Goal: Task Accomplishment & Management: Manage account settings

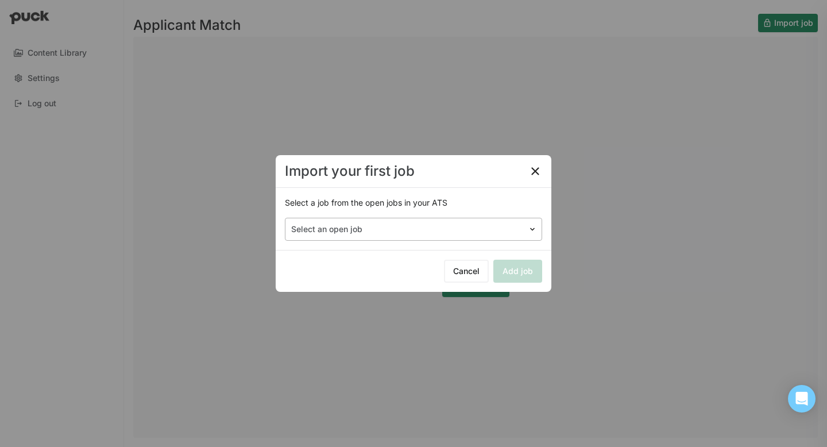
click at [426, 227] on div at bounding box center [406, 229] width 231 height 12
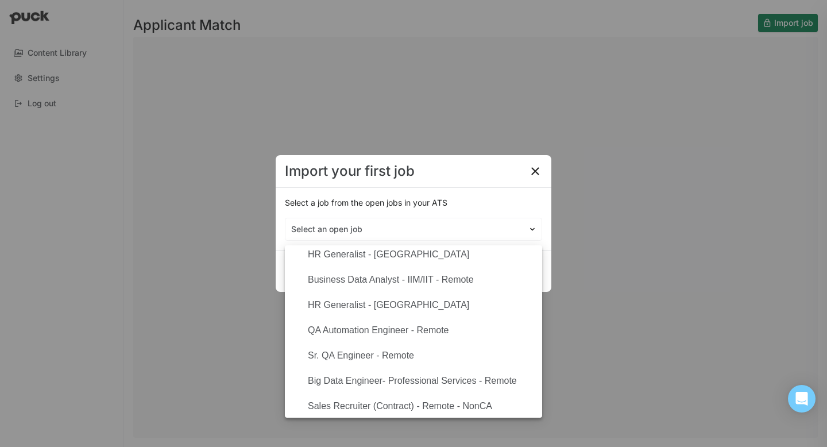
scroll to position [59, 0]
click at [389, 300] on div "HR Generalist - Cleveland" at bounding box center [388, 303] width 161 height 10
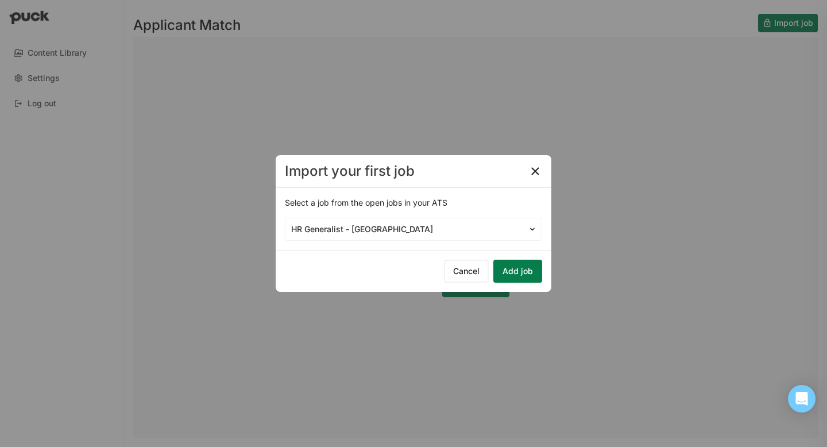
click at [505, 264] on button "Add job" at bounding box center [517, 271] width 49 height 23
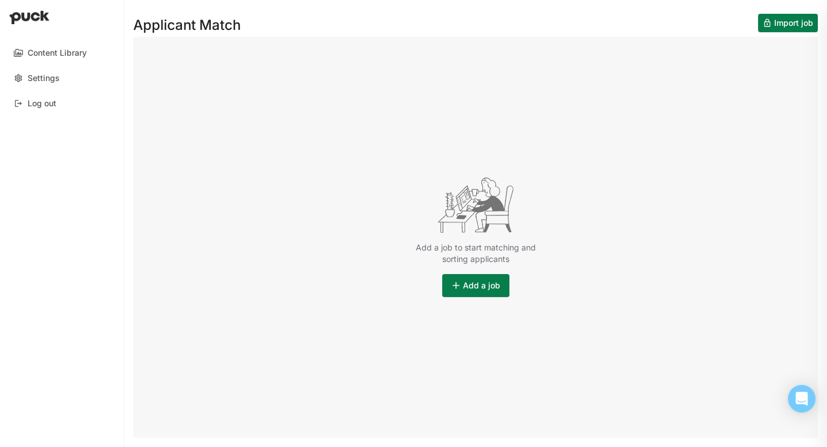
drag, startPoint x: 331, startPoint y: 210, endPoint x: 225, endPoint y: 167, distance: 113.9
click at [232, 167] on div "Add a job to start matching and sorting applicants Add a job" at bounding box center [475, 237] width 684 height 401
click at [489, 291] on button "Add a job" at bounding box center [475, 285] width 67 height 23
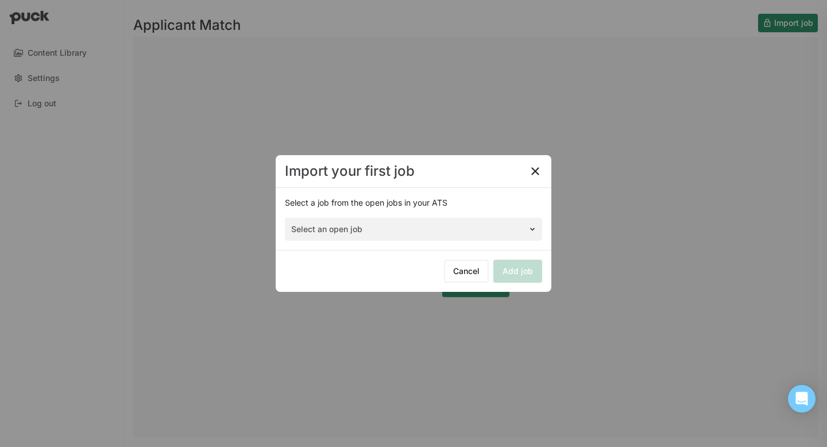
click at [403, 225] on div "Select an open job" at bounding box center [413, 229] width 257 height 23
click at [403, 229] on div "Select an open job" at bounding box center [413, 229] width 257 height 23
click at [686, 217] on div "Import your first job Select a job from the open jobs in your ATS Select an ope…" at bounding box center [413, 223] width 827 height 447
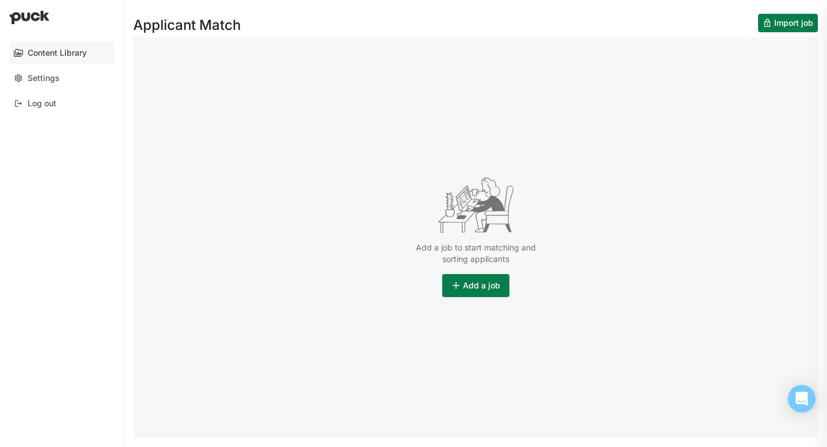
click at [59, 58] on link "Content Library" at bounding box center [62, 52] width 106 height 23
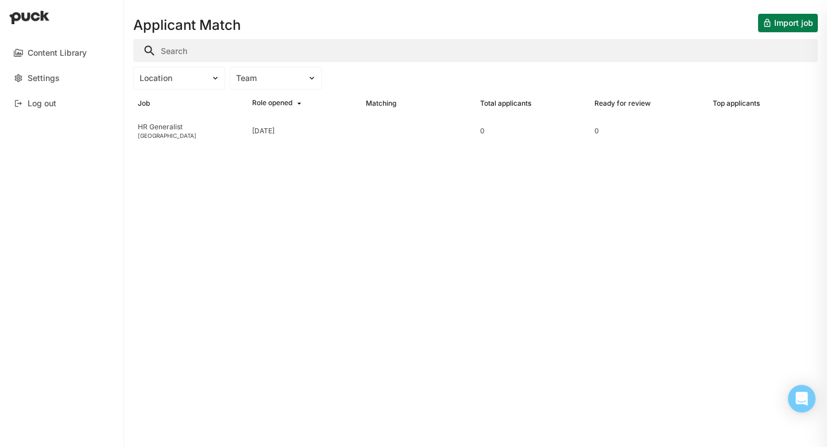
click at [451, 278] on div "Applicant Match Import job Location Team Job Role opened Matching Total applica…" at bounding box center [475, 223] width 703 height 447
click at [199, 127] on div "HR Generalist" at bounding box center [190, 127] width 105 height 8
click at [342, 124] on div "Sep. 04 2025" at bounding box center [304, 131] width 114 height 32
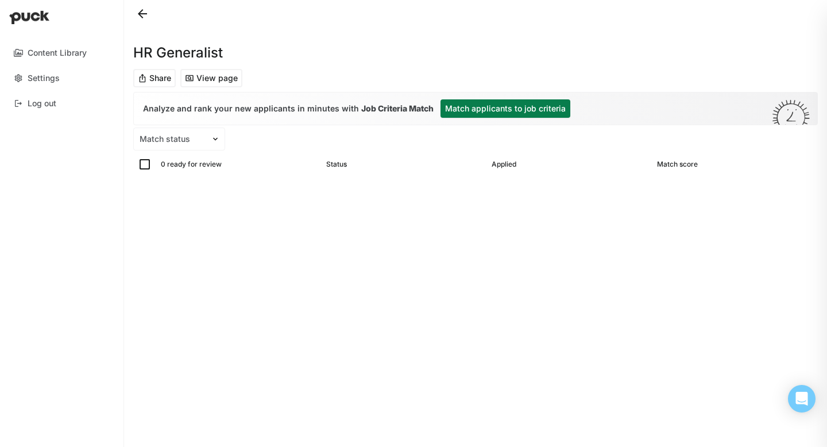
click at [140, 14] on button at bounding box center [142, 14] width 18 height 18
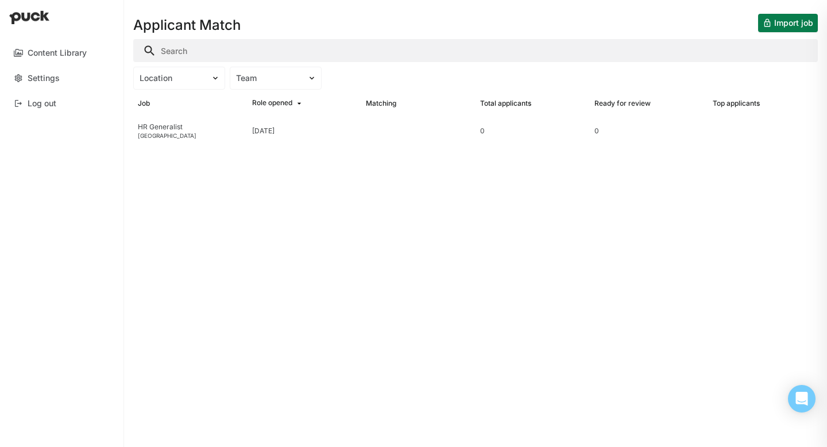
click at [777, 22] on button "Import job" at bounding box center [788, 23] width 60 height 18
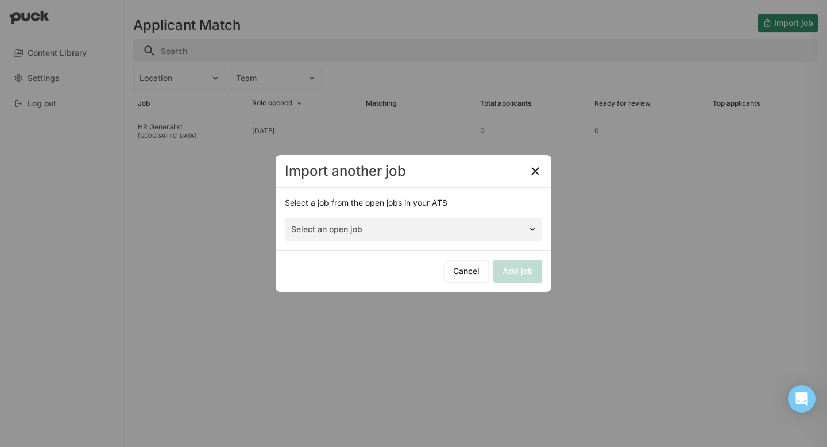
click at [448, 225] on div "Select an open job" at bounding box center [413, 229] width 257 height 23
click at [523, 226] on div "Select an open job" at bounding box center [413, 229] width 257 height 23
click at [539, 169] on img at bounding box center [535, 171] width 14 height 14
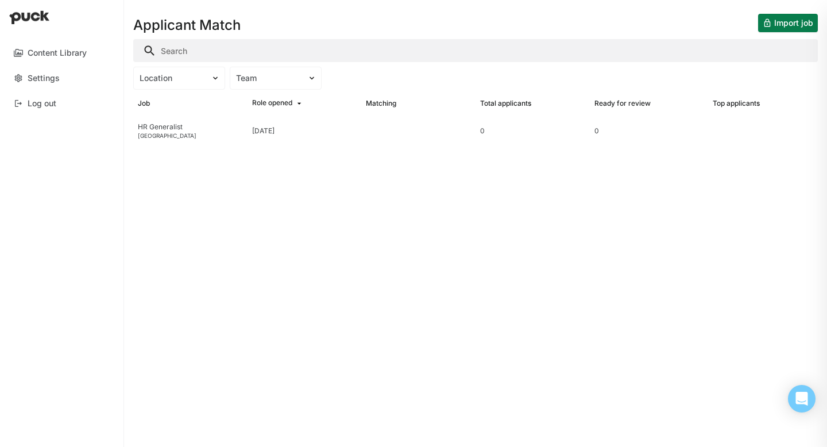
click at [776, 21] on button "Import job" at bounding box center [788, 23] width 60 height 18
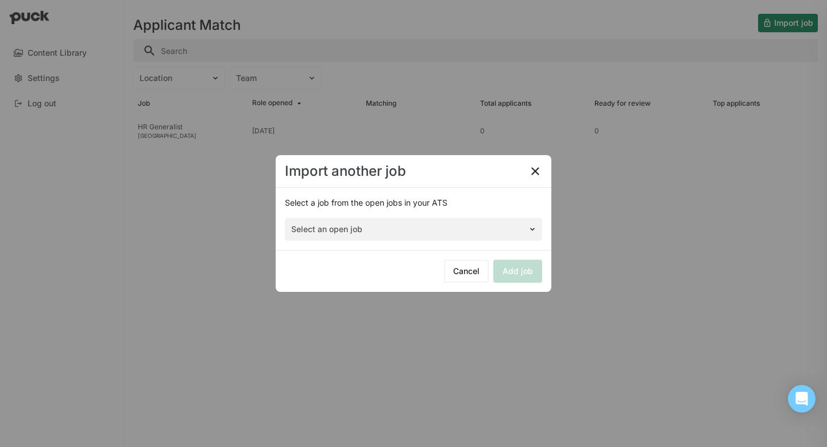
click at [483, 226] on div "Select an open job" at bounding box center [413, 229] width 257 height 23
click at [529, 229] on div "Select an open job" at bounding box center [413, 229] width 257 height 23
click at [529, 229] on img at bounding box center [532, 229] width 9 height 9
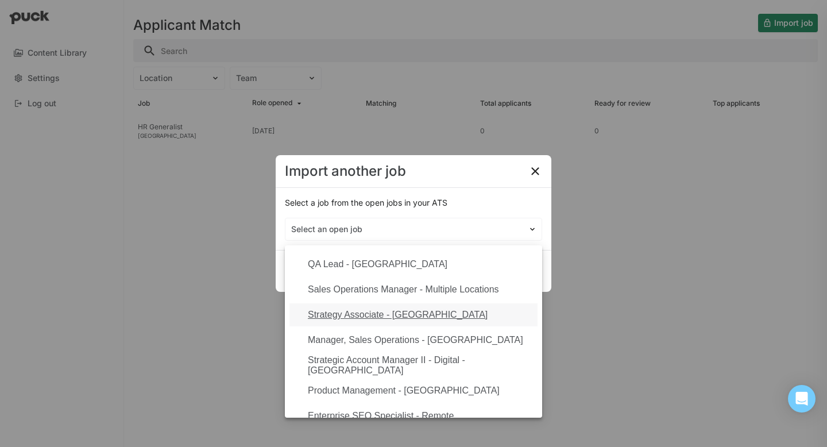
scroll to position [778, 0]
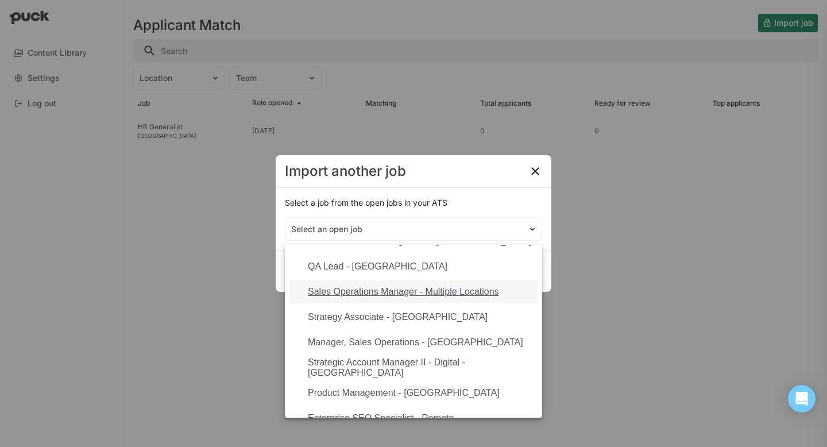
click at [383, 292] on div "Sales Operations Manager - Multiple Locations" at bounding box center [403, 292] width 191 height 10
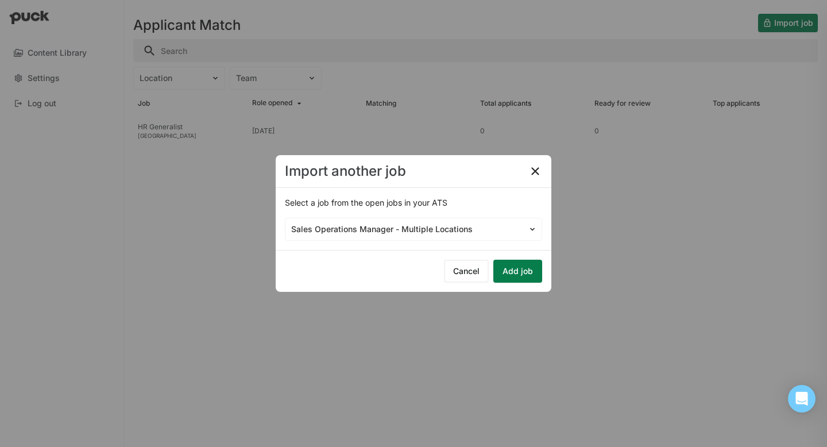
click at [521, 269] on button "Add job" at bounding box center [517, 271] width 49 height 23
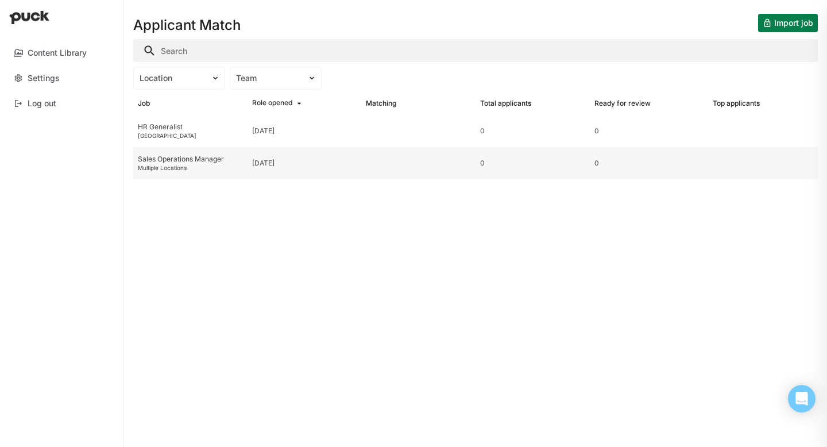
click at [188, 161] on div "Sales Operations Manager" at bounding box center [190, 159] width 105 height 8
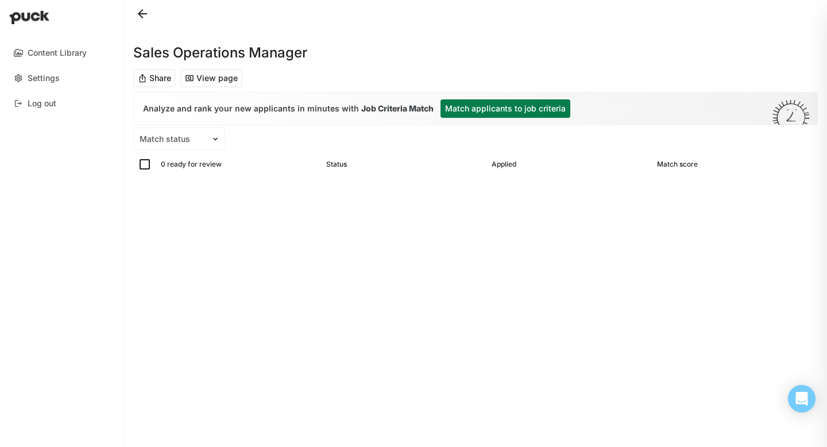
click at [149, 9] on button at bounding box center [142, 14] width 18 height 18
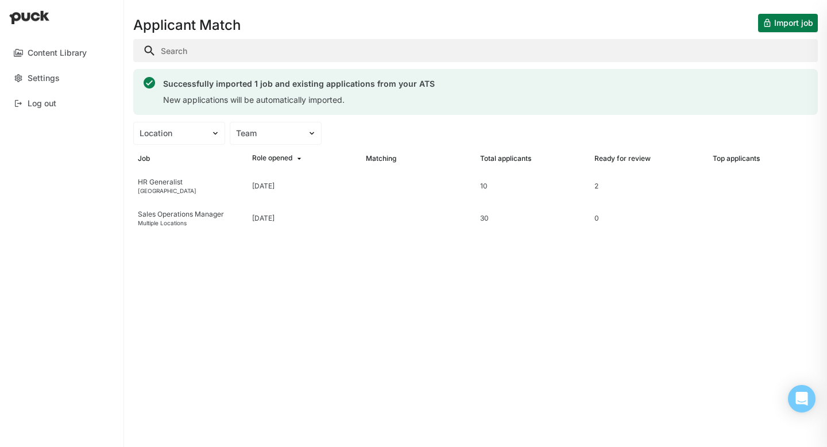
click at [797, 16] on button "Import job" at bounding box center [788, 23] width 60 height 18
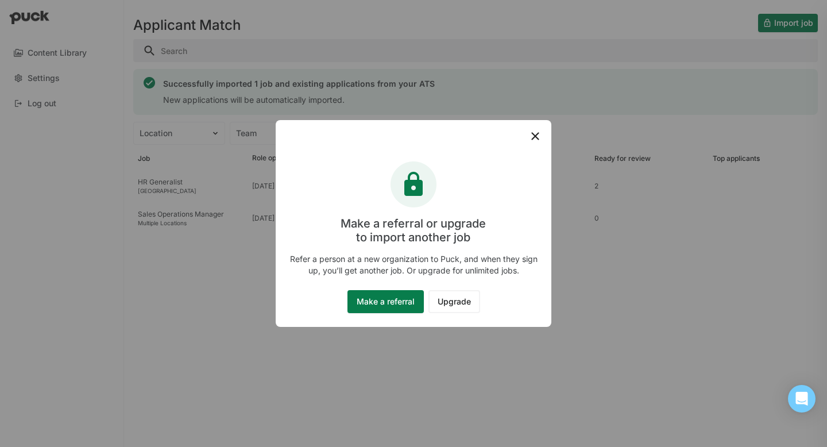
click at [539, 144] on div at bounding box center [414, 136] width 276 height 32
click at [527, 137] on div at bounding box center [414, 136] width 276 height 32
click at [536, 137] on img at bounding box center [535, 136] width 14 height 14
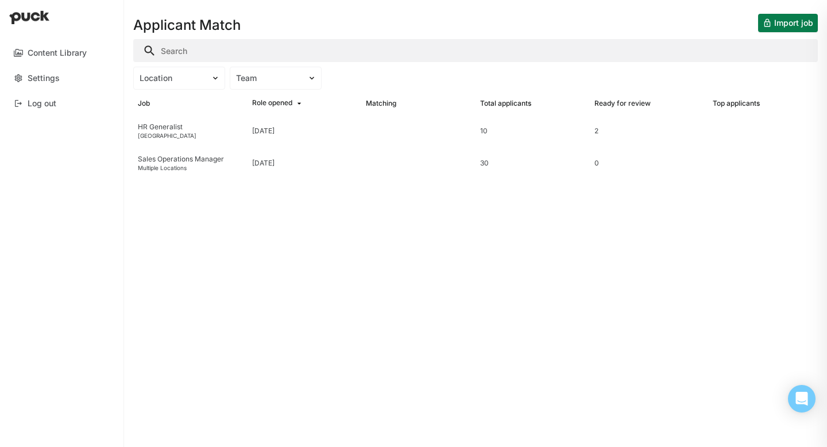
click at [789, 21] on button "Import job" at bounding box center [788, 23] width 60 height 18
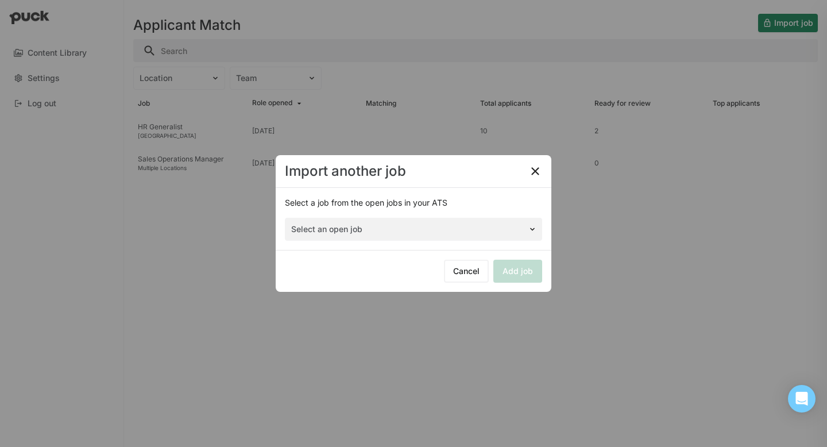
click at [455, 229] on div "Select an open job" at bounding box center [413, 229] width 257 height 23
click at [486, 235] on div "Select an open job" at bounding box center [406, 229] width 242 height 17
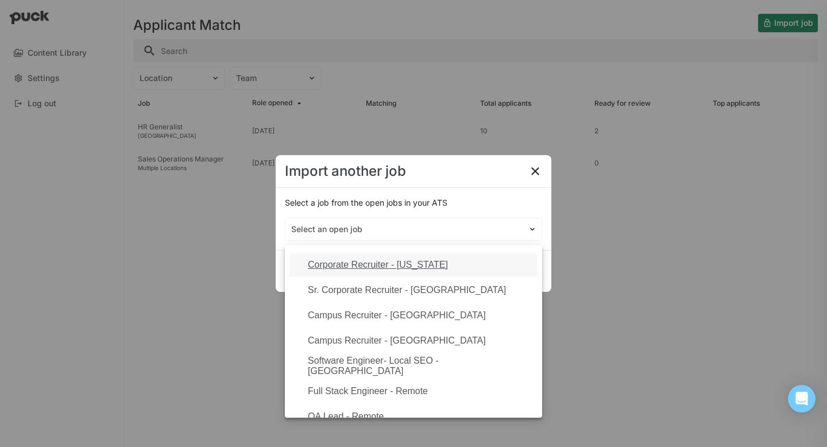
scroll to position [309, 0]
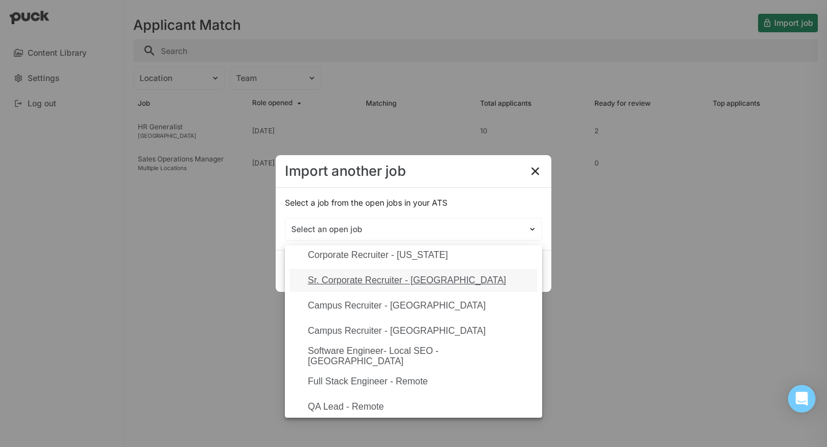
click at [424, 283] on div "Sr. Corporate Recruiter - Chicago" at bounding box center [407, 280] width 198 height 10
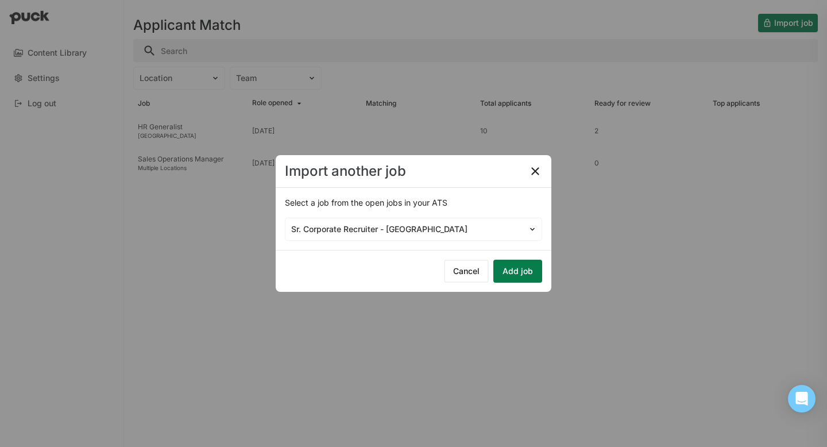
click at [519, 273] on button "Add job" at bounding box center [517, 271] width 49 height 23
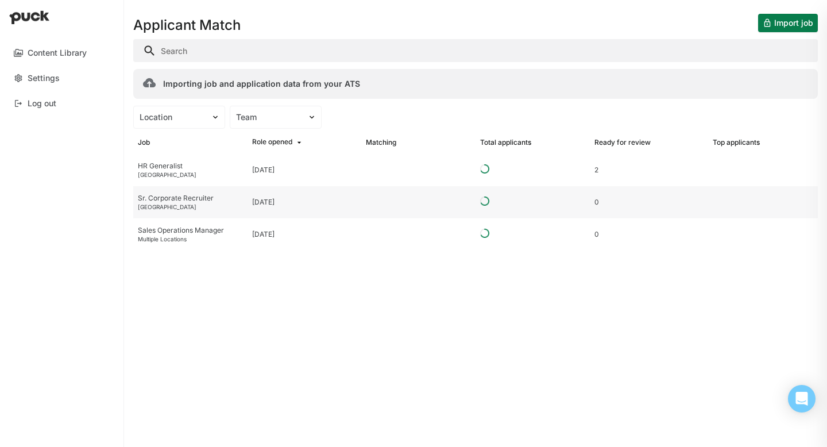
click at [211, 205] on div "[GEOGRAPHIC_DATA]" at bounding box center [190, 206] width 105 height 7
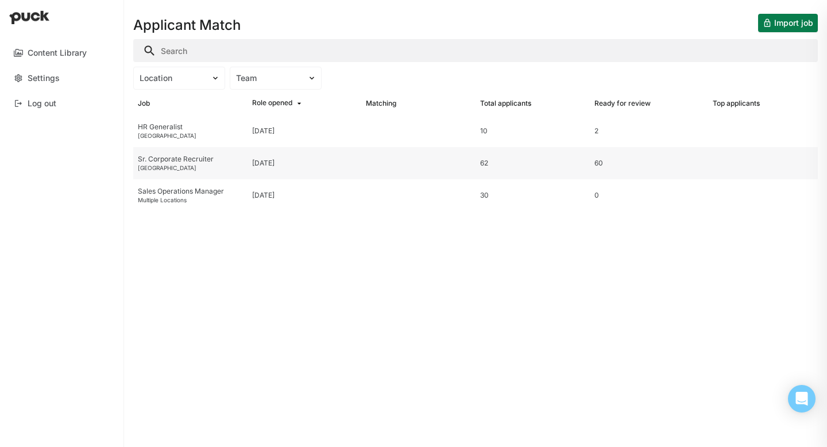
click at [199, 158] on div "Sr. Corporate Recruiter" at bounding box center [190, 159] width 105 height 8
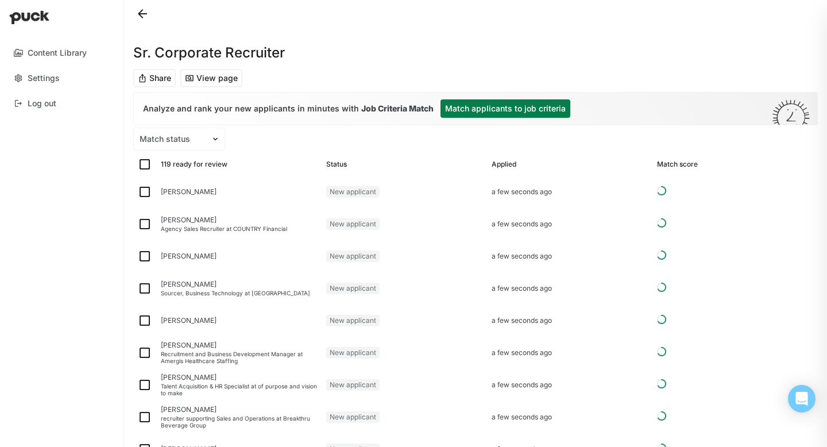
click at [522, 106] on button "Match applicants to job criteria" at bounding box center [505, 108] width 130 height 18
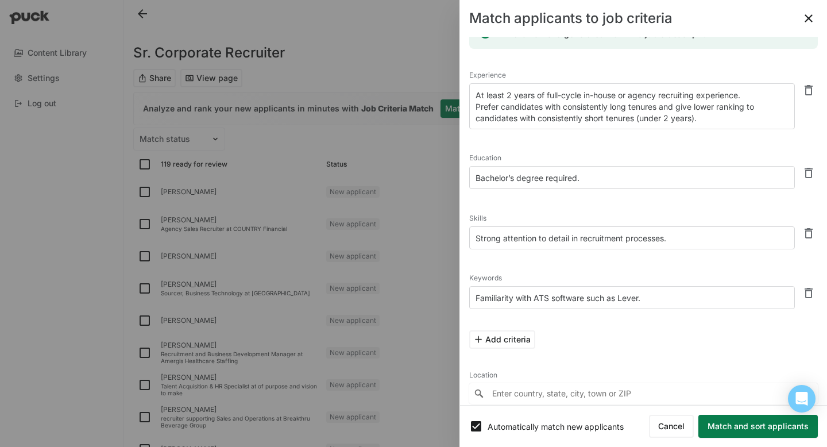
scroll to position [51, 0]
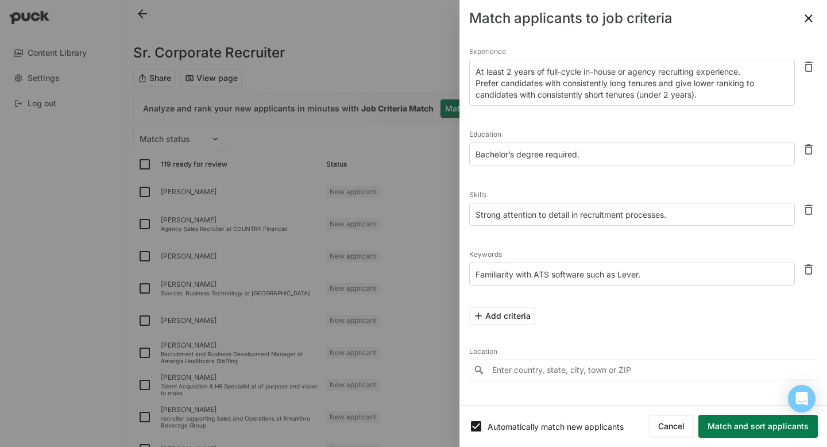
click at [509, 71] on textarea "At least 2 years of full-cycle in-house or agency recruiting experience. Prefer…" at bounding box center [632, 83] width 326 height 46
type textarea "At least 4 years of full-cycle in-house or agency recruiting experience. Prefer…"
click at [766, 424] on button "Match and sort applicants" at bounding box center [757, 426] width 119 height 23
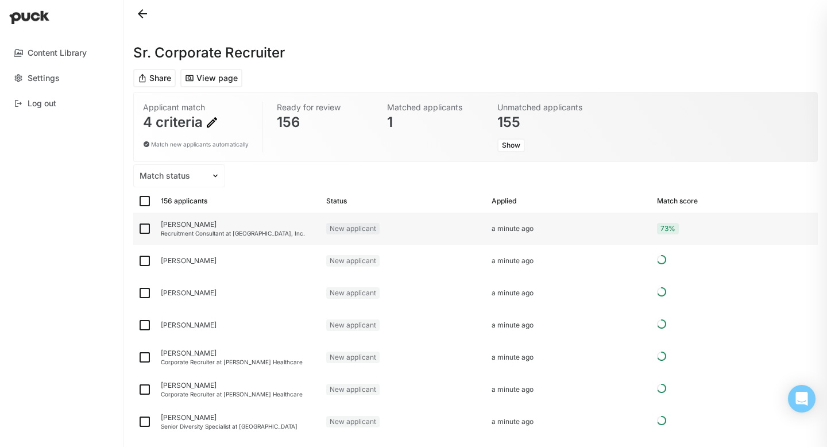
click at [186, 222] on div "[PERSON_NAME]" at bounding box center [239, 224] width 156 height 8
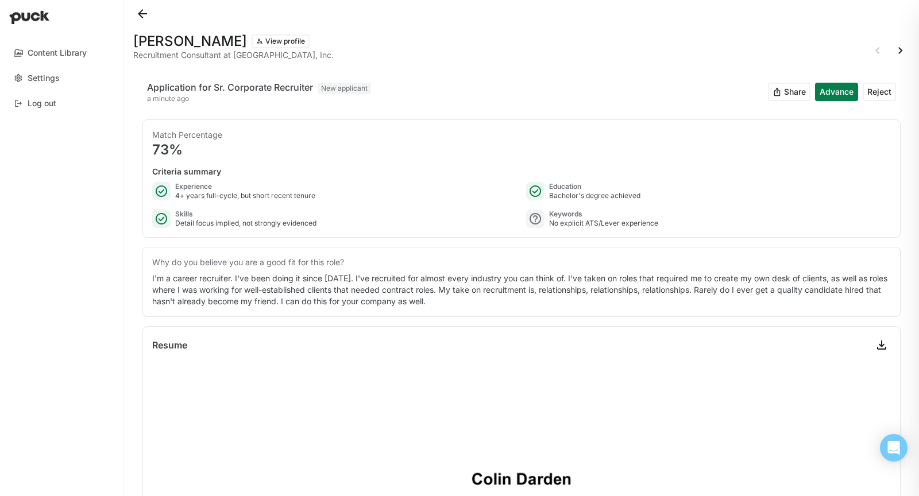
scroll to position [87, 0]
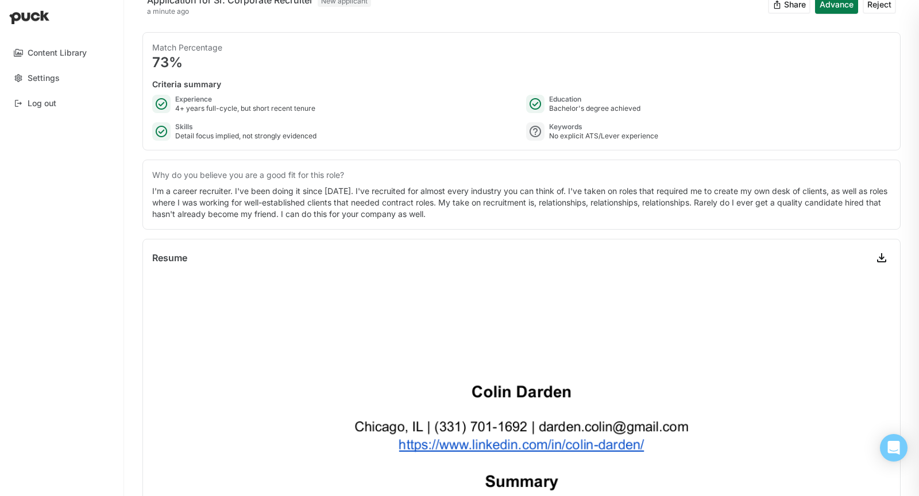
click at [548, 162] on div "Why do you believe you are a good fit for this role? I'm a career recruiter. I'…" at bounding box center [521, 195] width 758 height 70
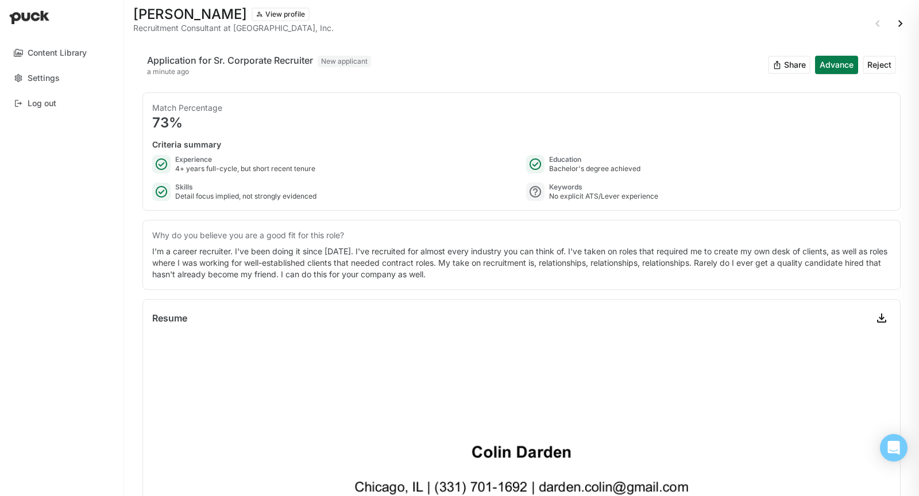
scroll to position [0, 0]
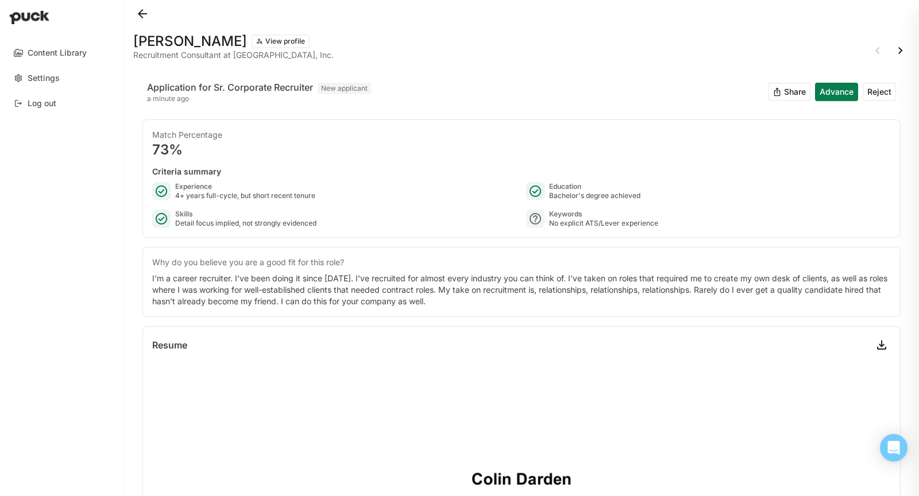
click at [141, 20] on button at bounding box center [142, 14] width 18 height 18
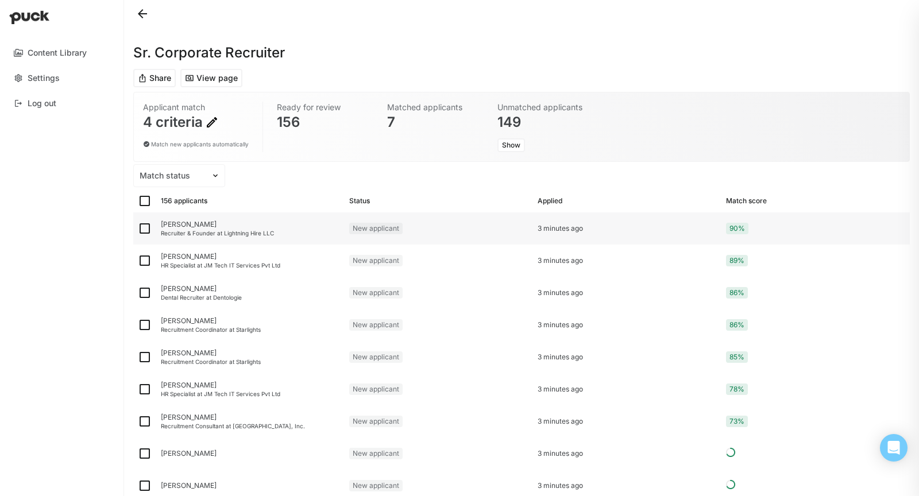
click at [189, 221] on div "[PERSON_NAME]" at bounding box center [250, 224] width 179 height 8
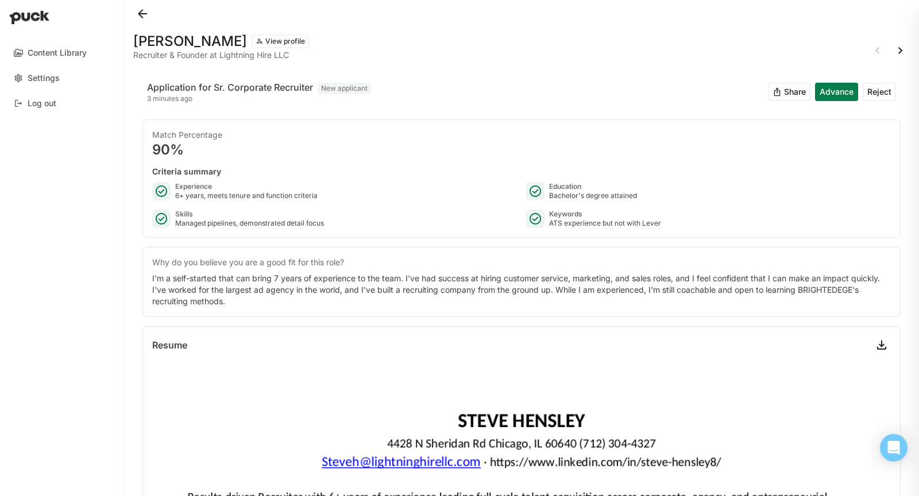
scroll to position [44, 0]
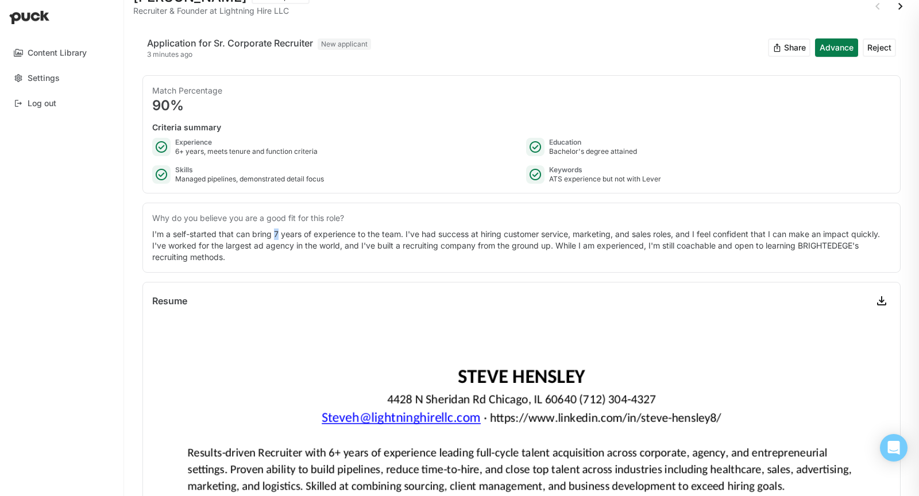
drag, startPoint x: 273, startPoint y: 234, endPoint x: 302, endPoint y: 233, distance: 28.7
click at [299, 233] on div "I'm a self-started that can bring 7 years of experience to the team. I've had s…" at bounding box center [521, 246] width 738 height 34
drag, startPoint x: 506, startPoint y: 232, endPoint x: 643, endPoint y: 233, distance: 137.2
click at [642, 233] on div "I'm a self-started that can bring 7 years of experience to the team. I've had s…" at bounding box center [521, 246] width 738 height 34
drag, startPoint x: 647, startPoint y: 233, endPoint x: 749, endPoint y: 230, distance: 102.8
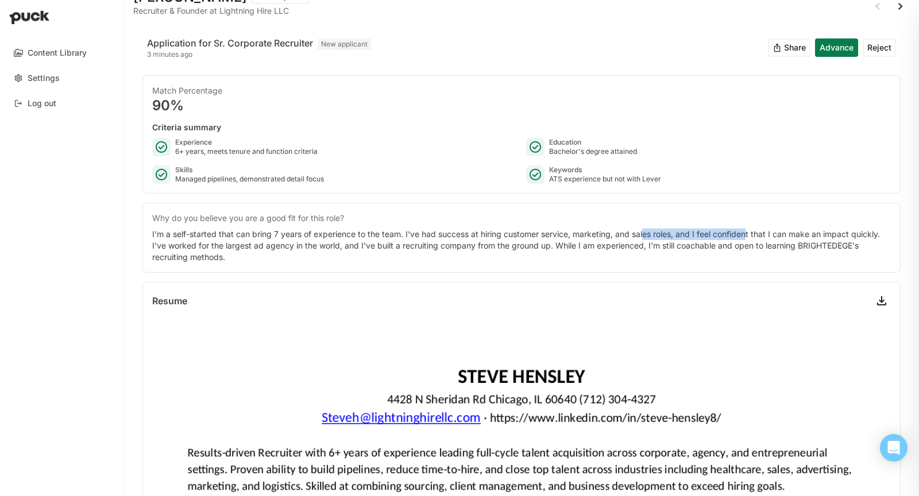
click at [749, 230] on div "I'm a self-started that can bring 7 years of experience to the team. I've had s…" at bounding box center [521, 246] width 738 height 34
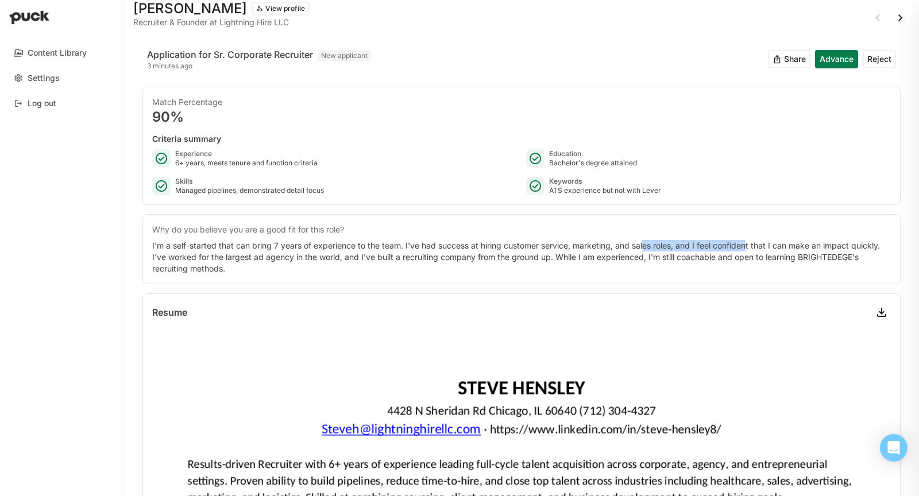
scroll to position [0, 0]
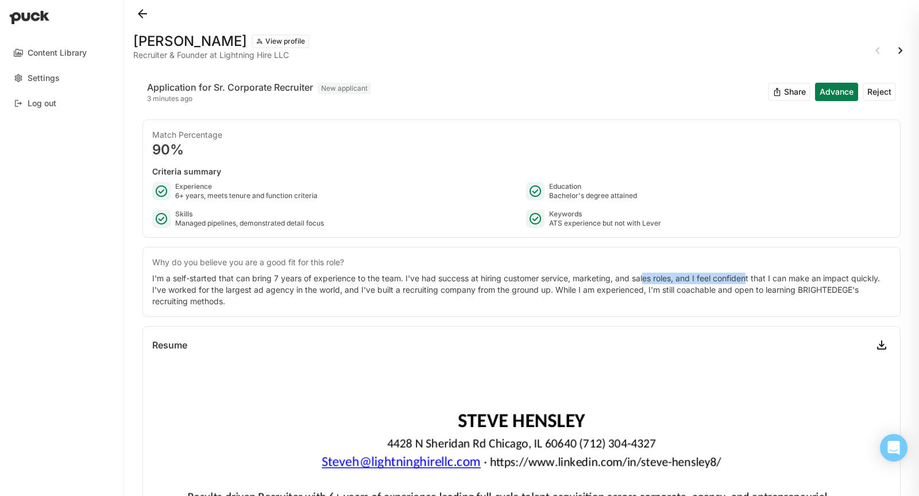
click at [142, 9] on button at bounding box center [142, 14] width 18 height 18
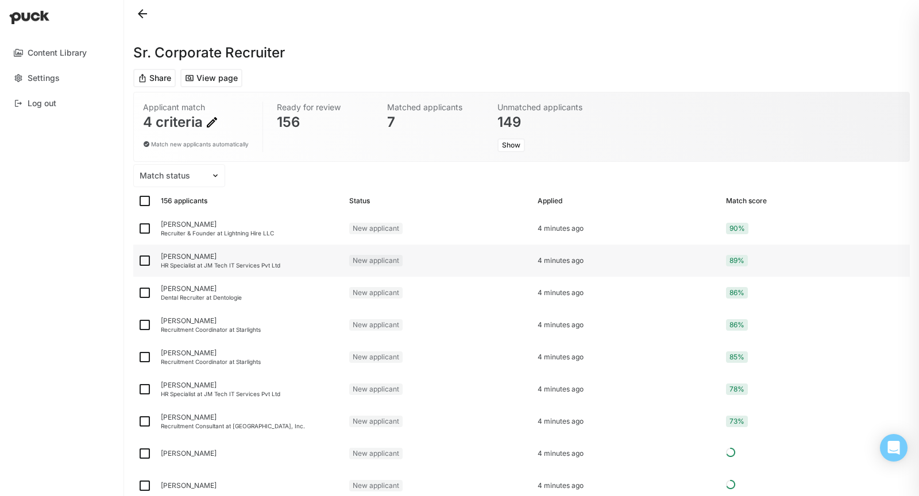
click at [203, 250] on div "Sana Mohammad HR Specialist at JM Tech IT Services Pvt Ltd" at bounding box center [250, 261] width 188 height 32
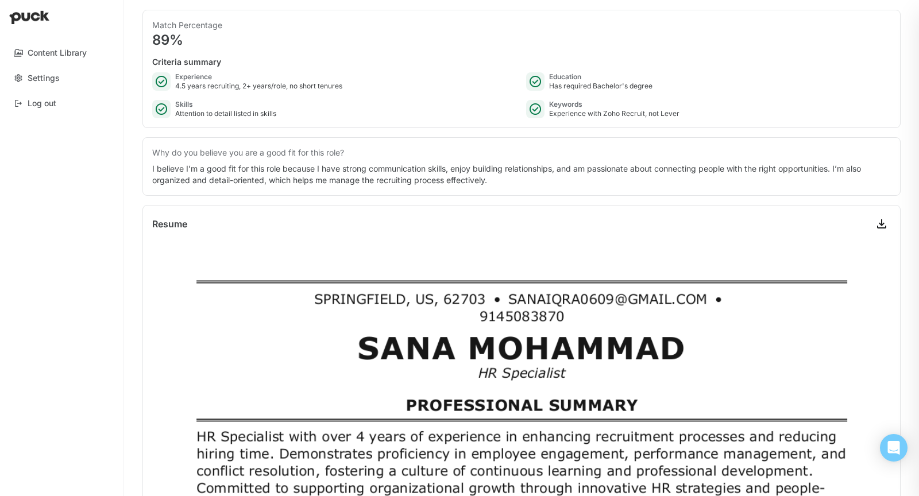
scroll to position [113, 0]
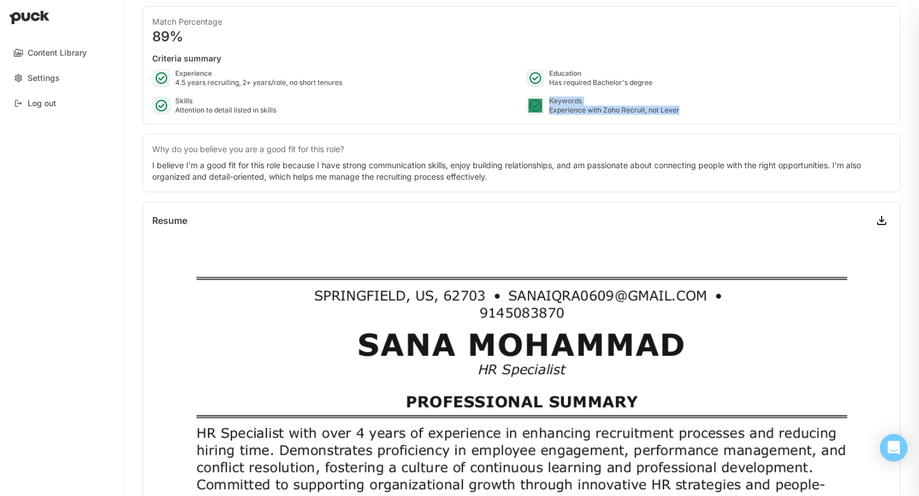
drag, startPoint x: 680, startPoint y: 105, endPoint x: 546, endPoint y: 110, distance: 134.4
click at [546, 110] on div "Keywords Experience with Zoho Recruit, not Lever" at bounding box center [708, 105] width 365 height 18
click at [632, 115] on div "Match Percentage 89% Criteria summary Experience 4.5 years recruiting, 2+ years…" at bounding box center [521, 65] width 758 height 118
drag, startPoint x: 600, startPoint y: 110, endPoint x: 645, endPoint y: 107, distance: 45.5
click at [645, 107] on div "Experience with Zoho Recruit, not Lever" at bounding box center [614, 110] width 130 height 9
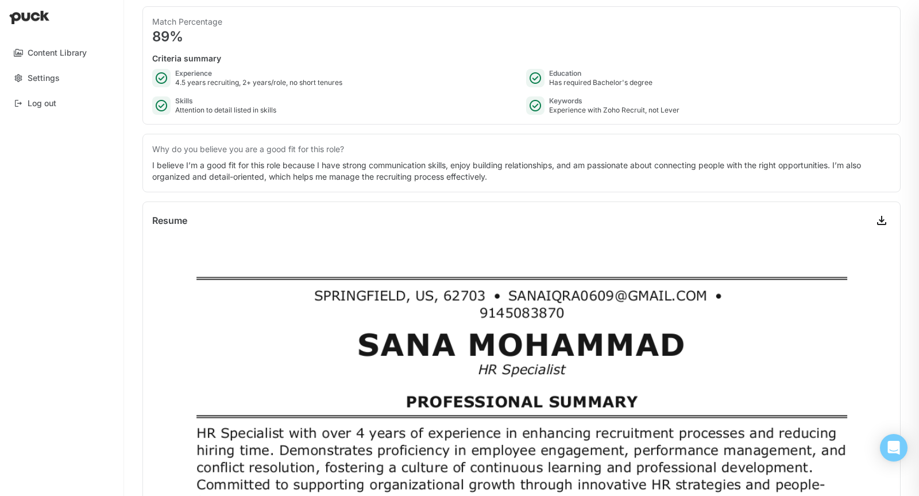
click at [629, 119] on div "Match Percentage 89% Criteria summary Experience 4.5 years recruiting, 2+ years…" at bounding box center [521, 65] width 758 height 118
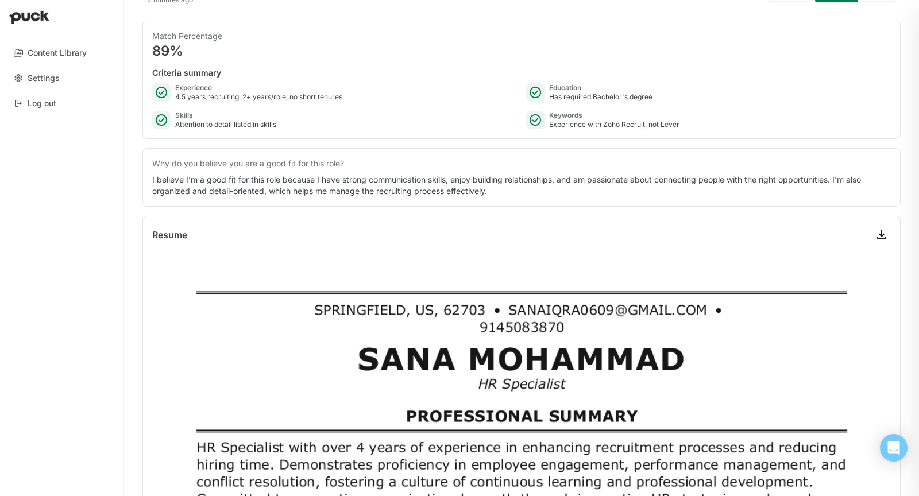
scroll to position [0, 0]
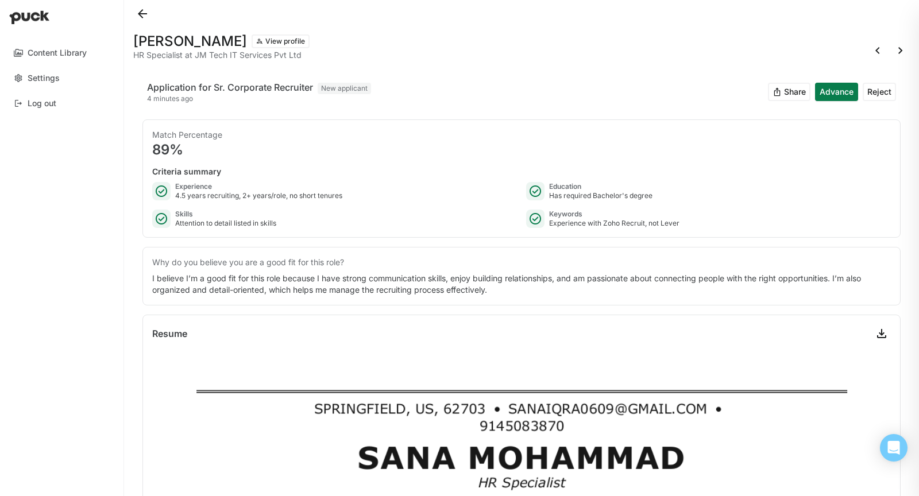
click at [146, 14] on button at bounding box center [142, 14] width 18 height 18
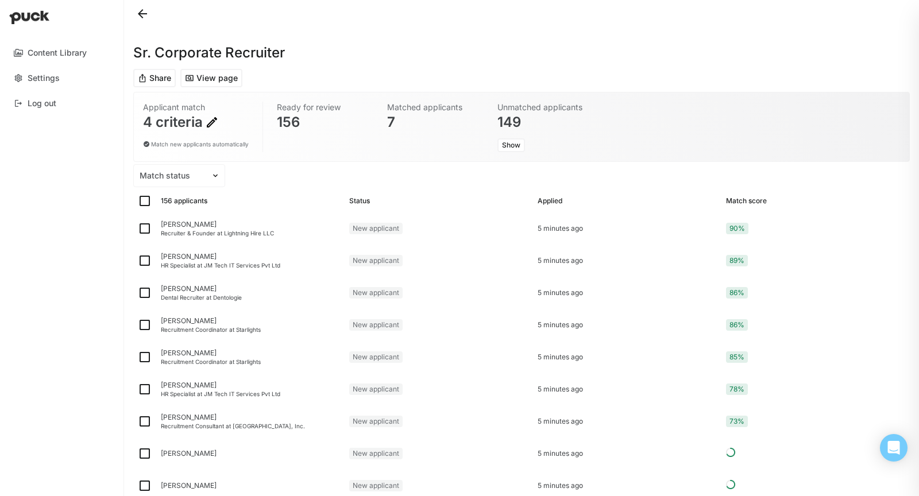
click at [214, 121] on img at bounding box center [212, 122] width 14 height 14
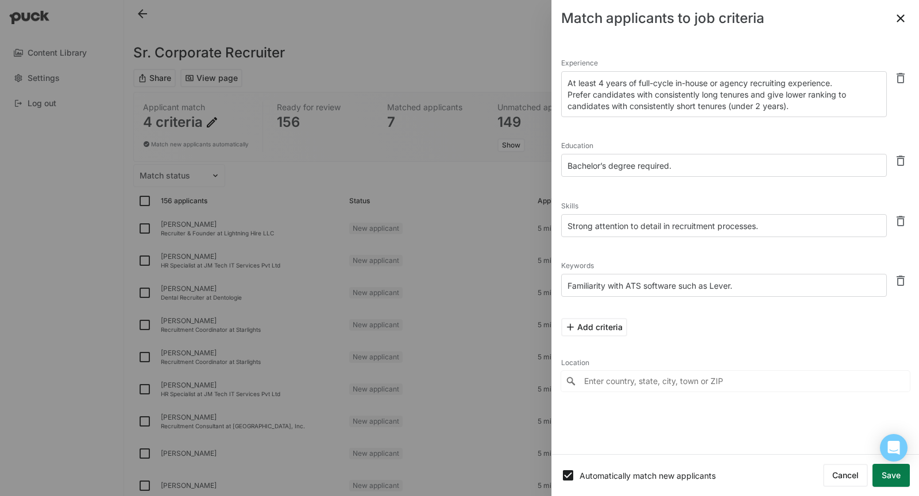
click at [710, 169] on textarea "Bachelor’s degree required." at bounding box center [724, 165] width 326 height 23
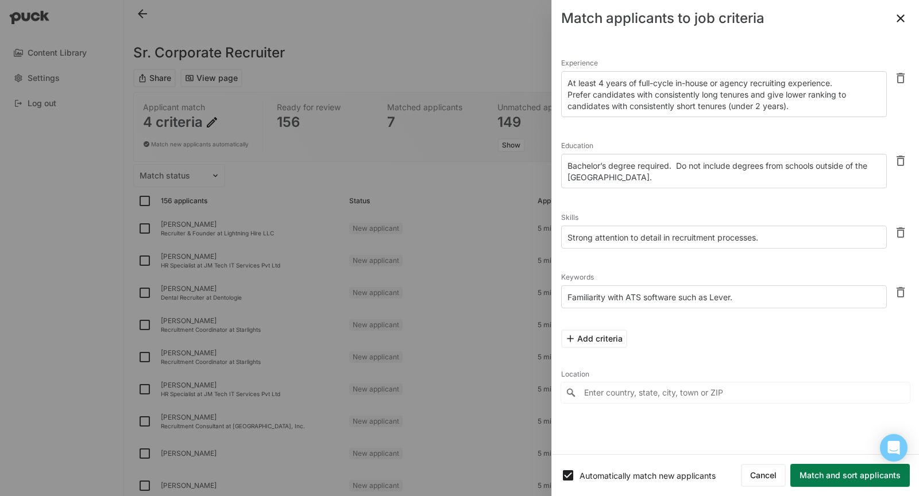
type textarea "Bachelor’s degree required. Do not include degrees from schools outside of the …"
click at [849, 480] on button "Match and sort applicants" at bounding box center [849, 475] width 119 height 23
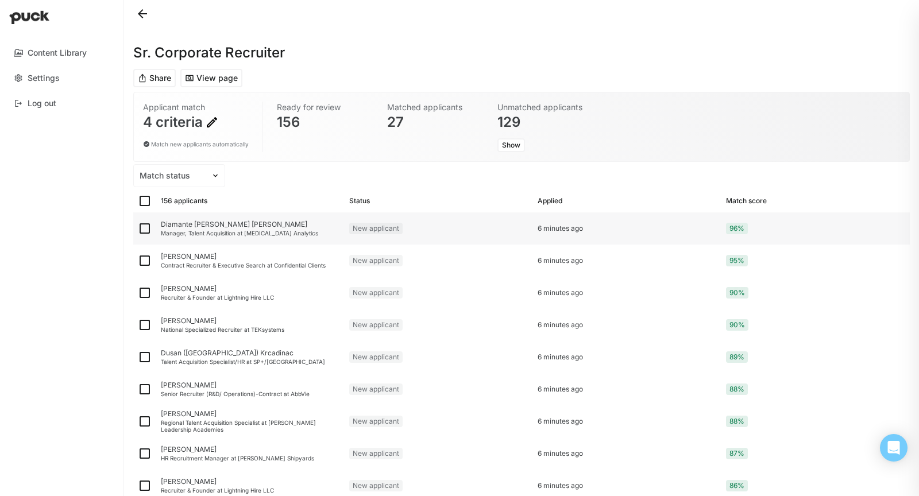
click at [214, 226] on div "Diamante Locke Brown" at bounding box center [250, 224] width 179 height 8
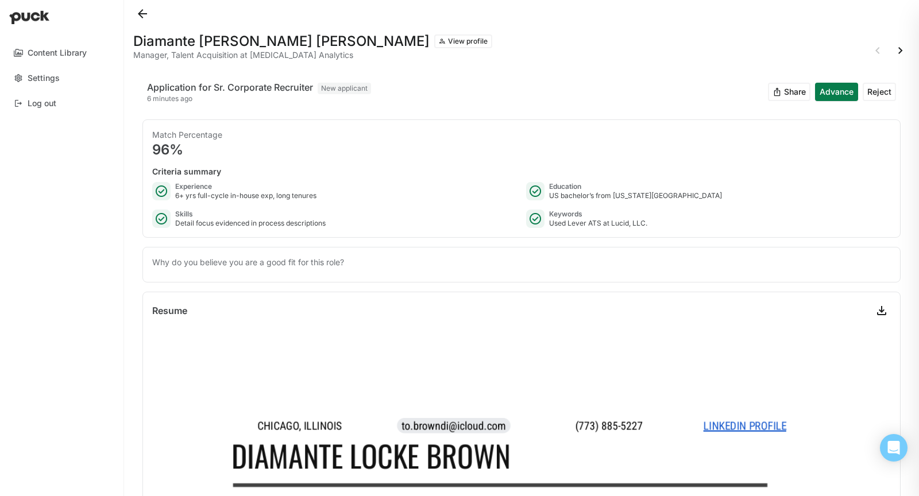
click at [142, 13] on button at bounding box center [142, 14] width 18 height 18
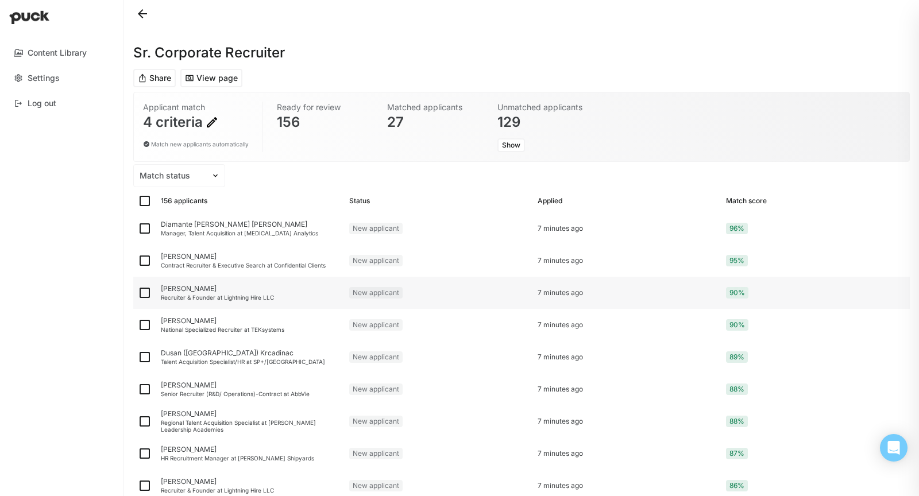
click at [239, 291] on div "Steve Hensley" at bounding box center [250, 289] width 179 height 8
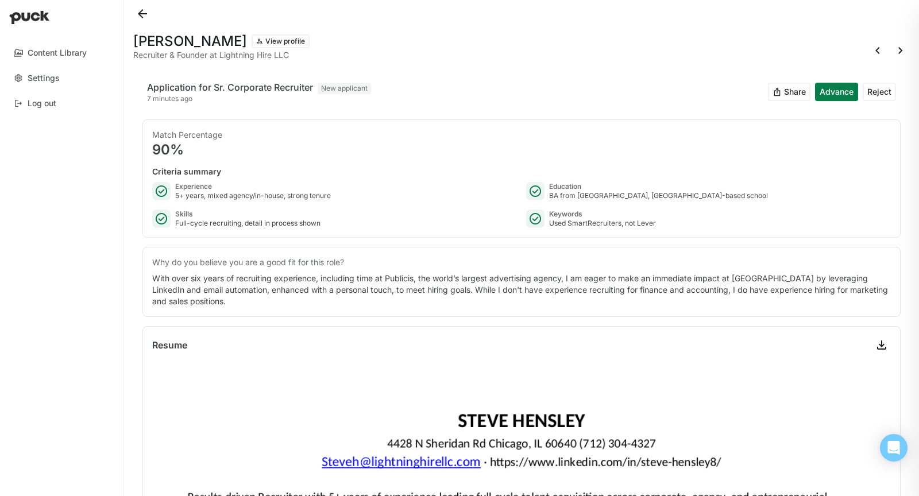
click at [143, 13] on button at bounding box center [142, 14] width 18 height 18
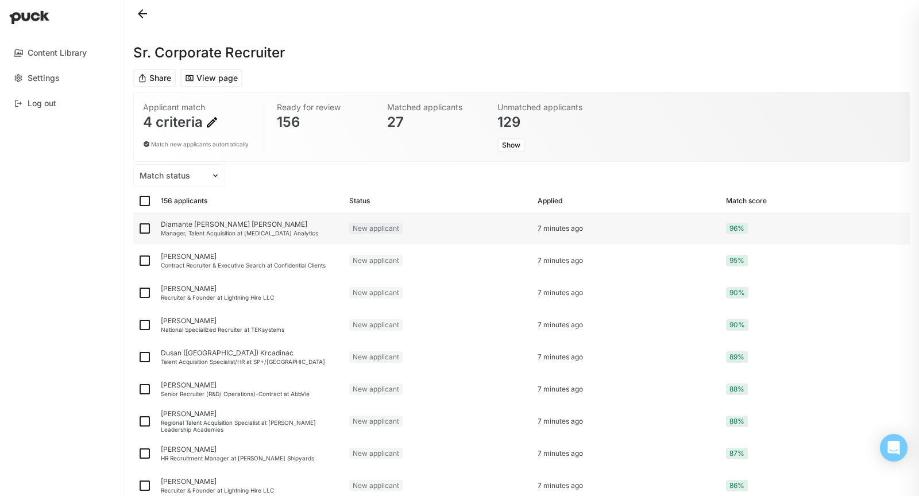
click at [260, 231] on div "Manager, Talent Acquisition at Gray Matter Analytics" at bounding box center [250, 233] width 179 height 7
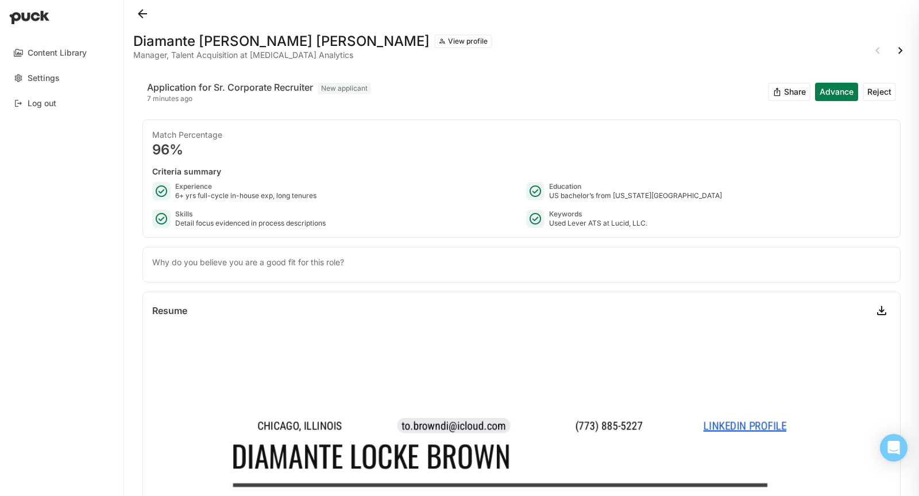
click at [835, 92] on button "Advance" at bounding box center [836, 92] width 43 height 18
click at [434, 44] on button "View profile" at bounding box center [463, 41] width 58 height 14
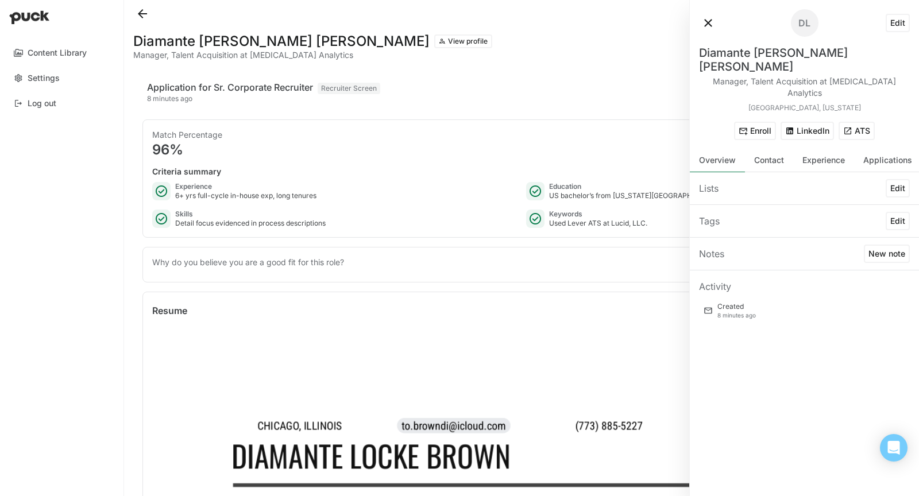
click at [858, 122] on button "ATS" at bounding box center [856, 131] width 36 height 18
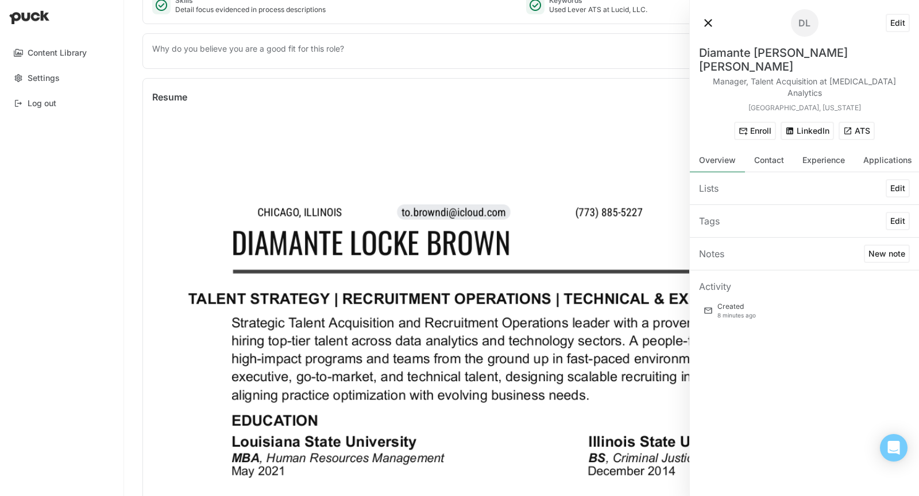
scroll to position [226, 0]
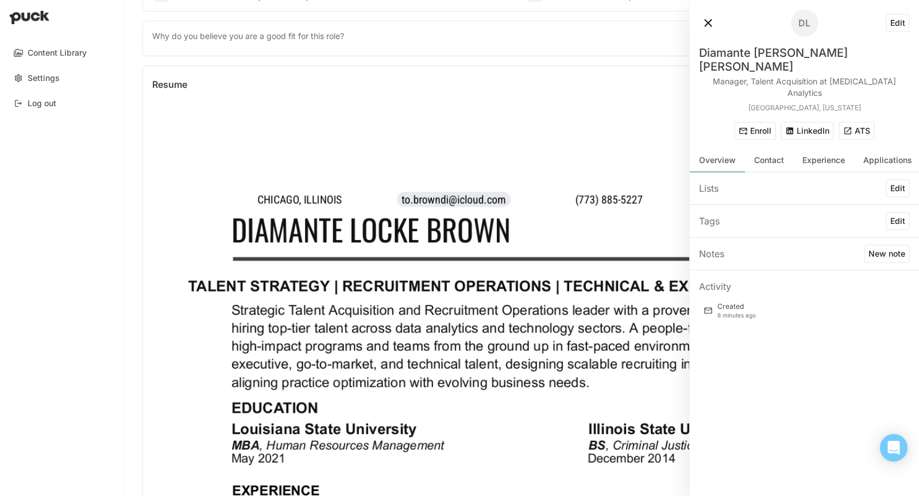
click at [707, 24] on button at bounding box center [708, 23] width 18 height 18
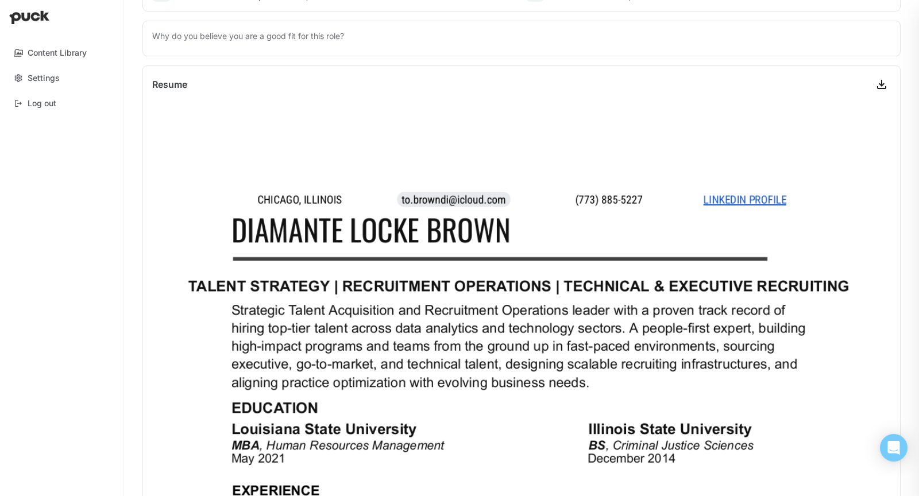
scroll to position [0, 0]
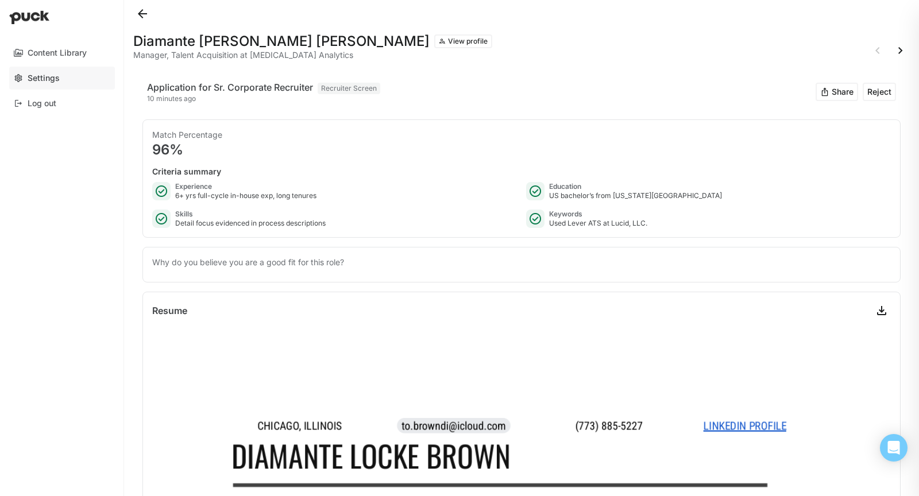
click at [30, 69] on link "Settings" at bounding box center [62, 78] width 106 height 23
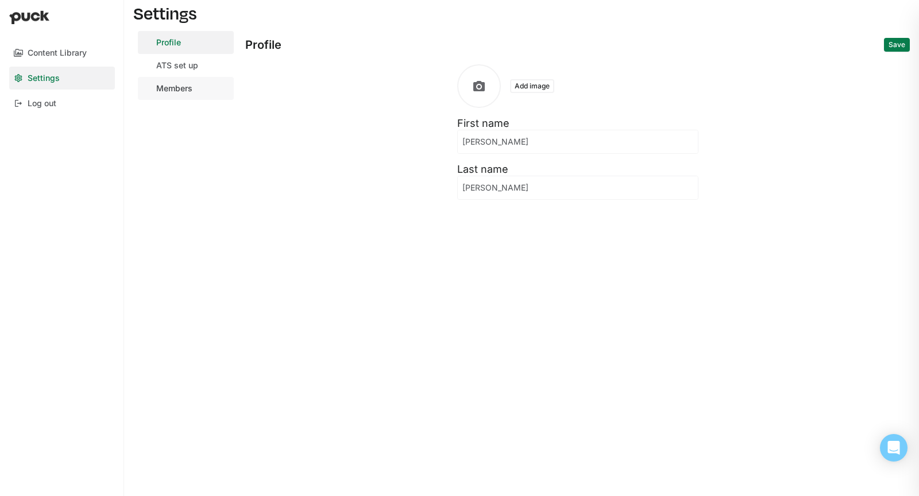
click at [174, 90] on div "Members" at bounding box center [174, 89] width 36 height 10
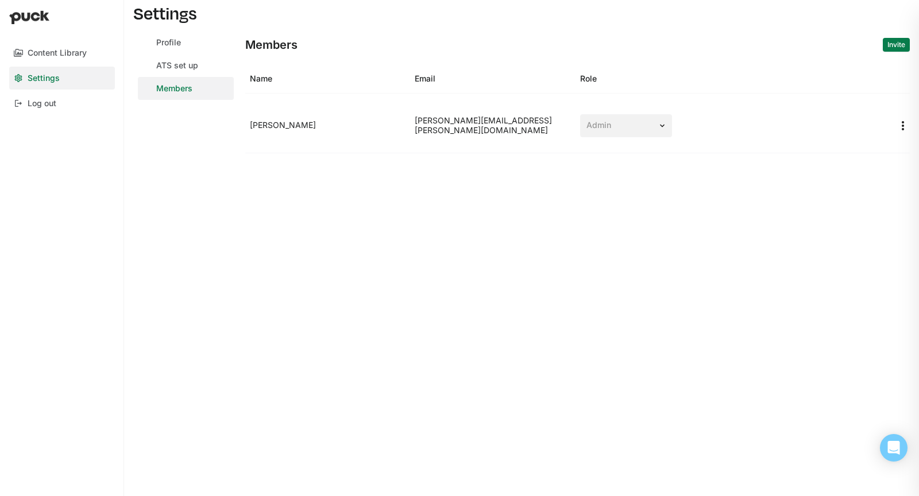
click at [897, 49] on button "Invite" at bounding box center [896, 45] width 27 height 14
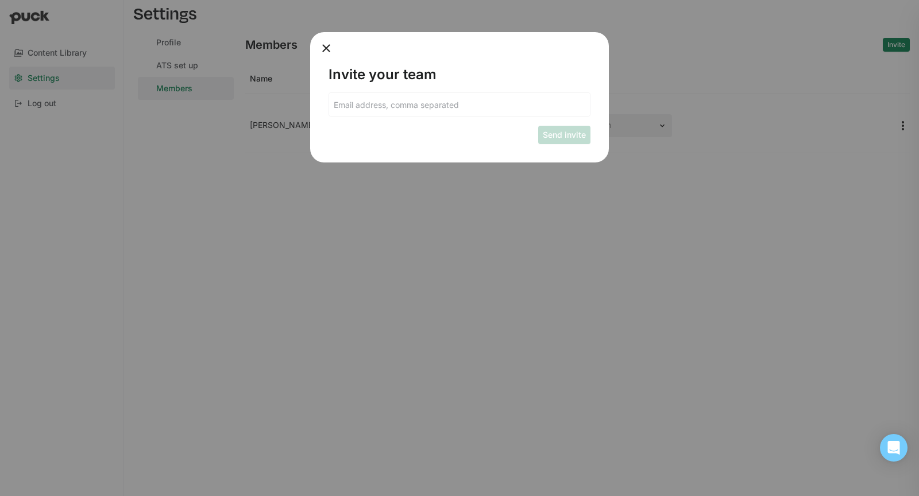
click at [399, 111] on input at bounding box center [459, 104] width 261 height 23
type input "brook.harter@brightedge.com"
click at [570, 136] on button "Send invite" at bounding box center [564, 135] width 52 height 18
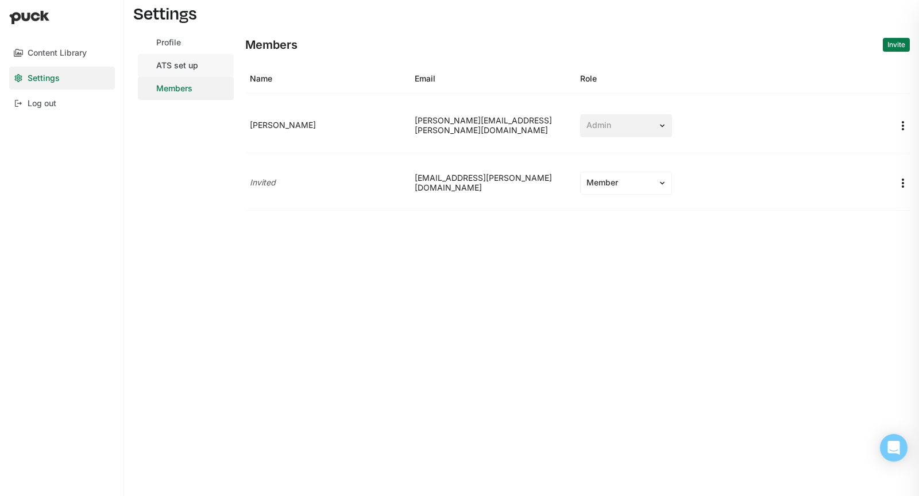
click at [160, 63] on div "ATS set up" at bounding box center [177, 66] width 42 height 10
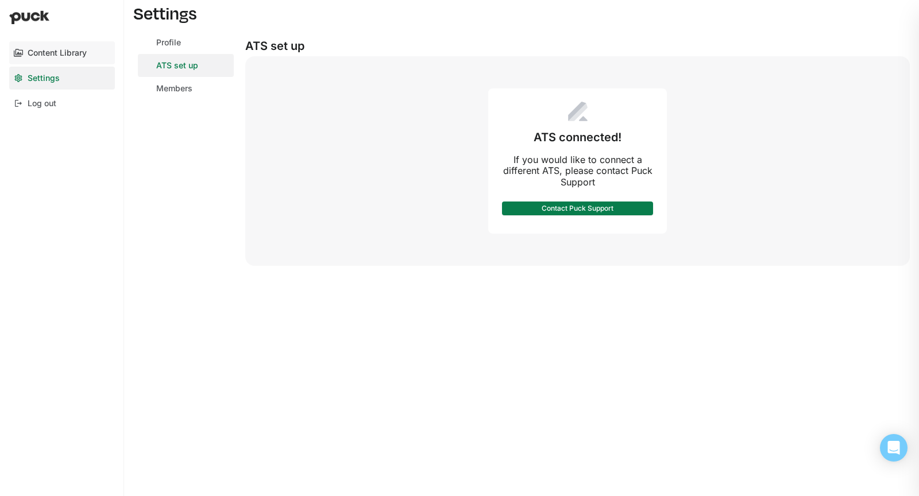
click at [41, 45] on link "Content Library" at bounding box center [62, 52] width 106 height 23
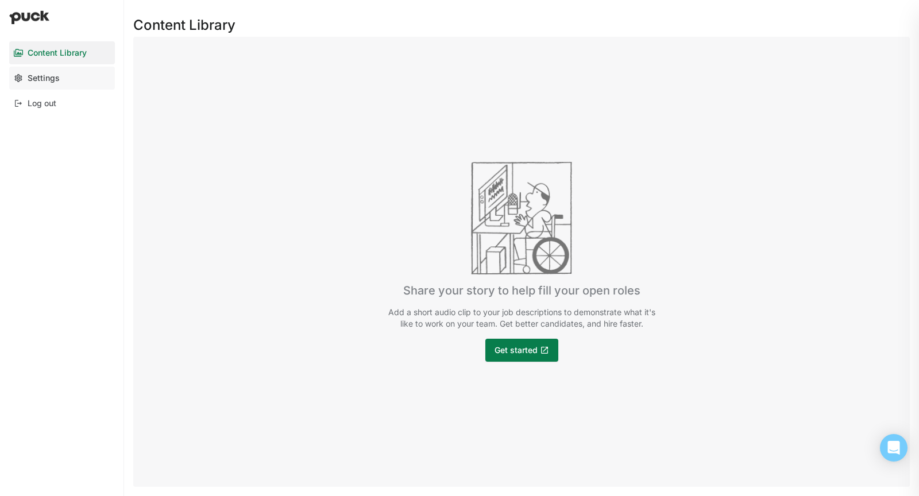
click at [50, 74] on div "Settings" at bounding box center [44, 78] width 32 height 10
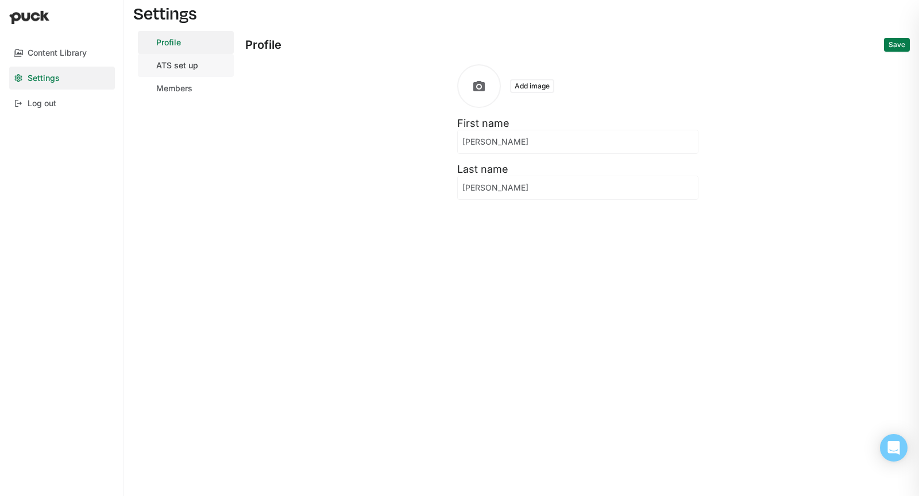
click at [169, 69] on div "ATS set up" at bounding box center [177, 66] width 42 height 10
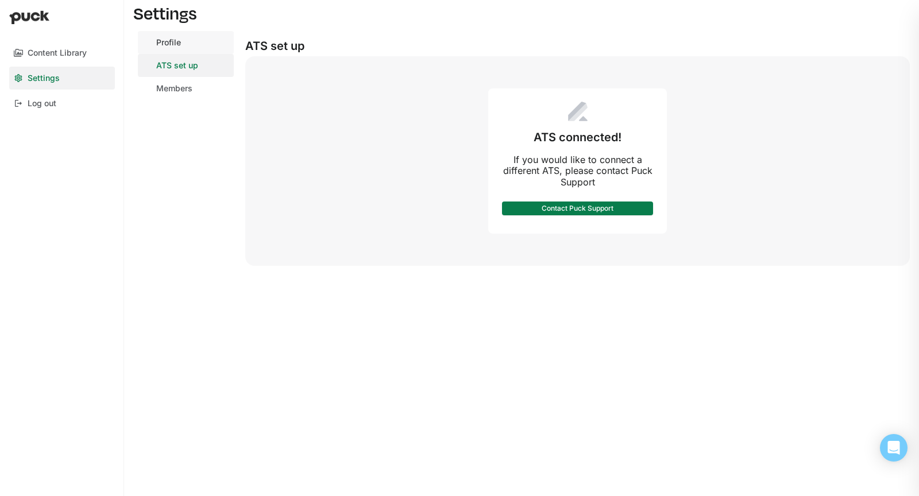
click at [178, 52] on link "Profile" at bounding box center [186, 42] width 96 height 23
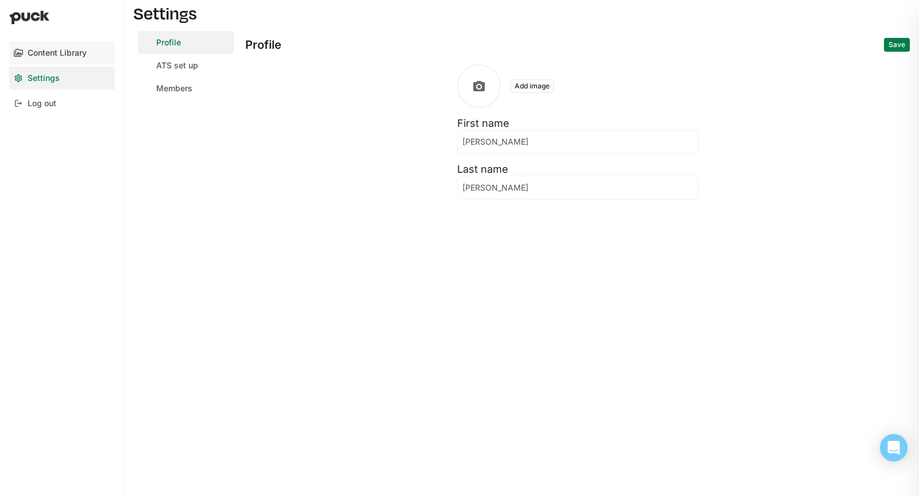
click at [53, 57] on div "Content Library" at bounding box center [57, 53] width 59 height 10
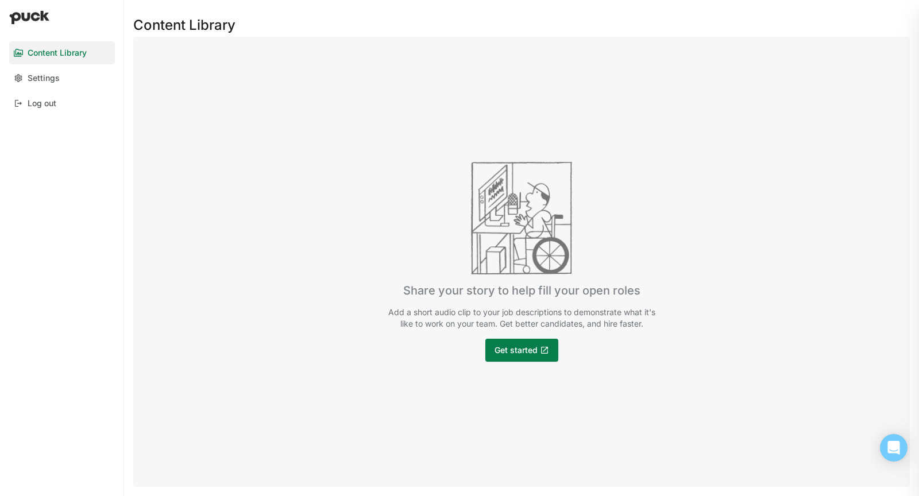
click at [30, 11] on img at bounding box center [29, 17] width 40 height 14
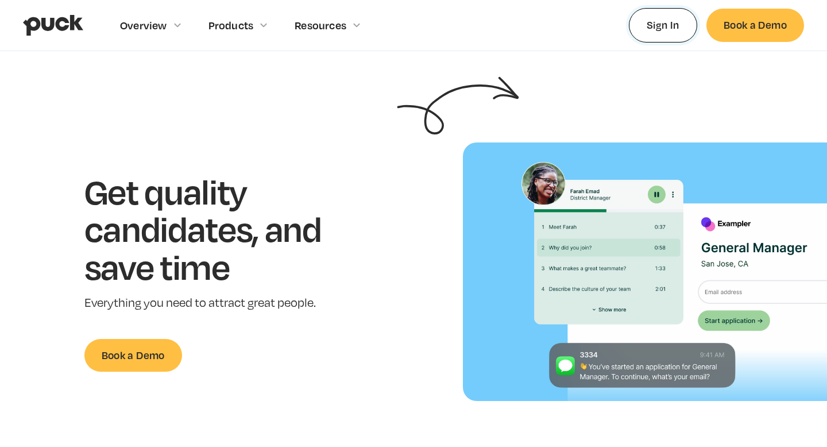
click at [678, 20] on link "Sign In" at bounding box center [663, 25] width 68 height 34
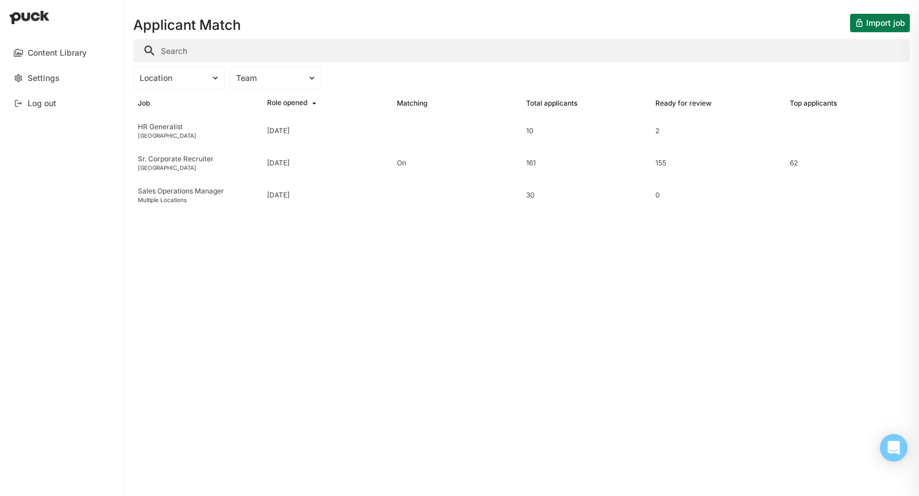
click at [876, 26] on button "Import job" at bounding box center [880, 23] width 60 height 18
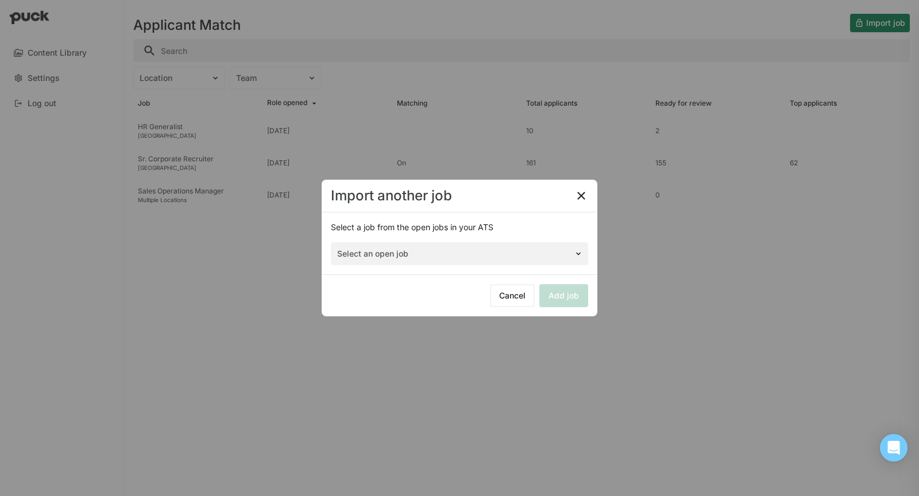
click at [581, 194] on img at bounding box center [581, 196] width 14 height 14
